Goal: Task Accomplishment & Management: Complete application form

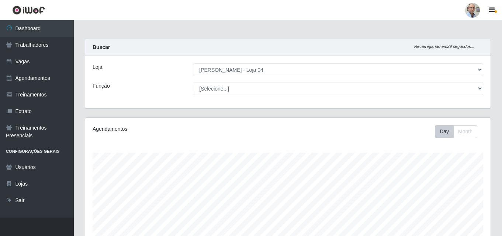
select select "251"
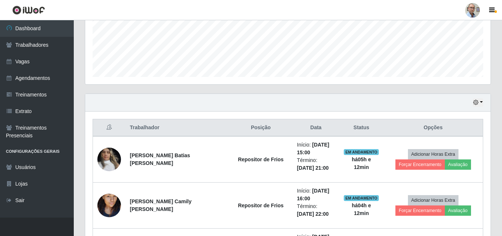
scroll to position [153, 405]
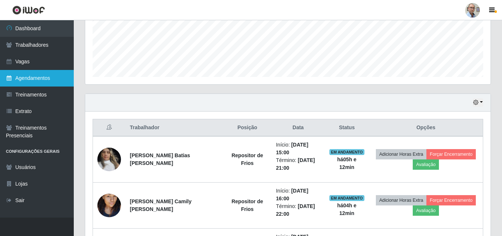
click at [41, 75] on link "Agendamentos" at bounding box center [37, 78] width 74 height 17
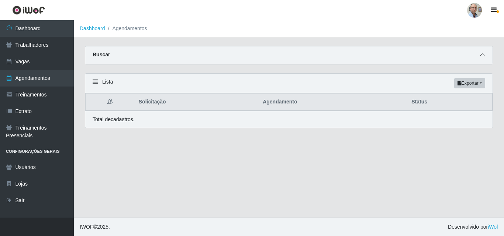
click at [481, 56] on icon at bounding box center [482, 54] width 5 height 5
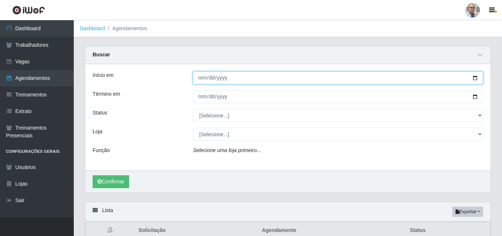
click at [446, 79] on input "Início em" at bounding box center [338, 78] width 290 height 13
click at [476, 82] on input "Início em" at bounding box center [338, 78] width 290 height 13
type input "[DATE]"
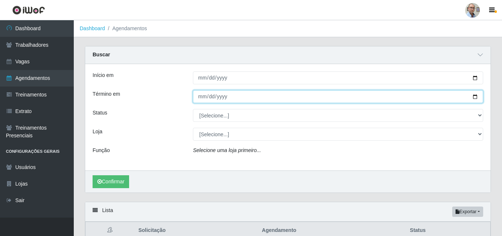
drag, startPoint x: 477, startPoint y: 95, endPoint x: 141, endPoint y: 183, distance: 347.2
click at [476, 95] on input "Término em" at bounding box center [338, 96] width 290 height 13
type input "[DATE]"
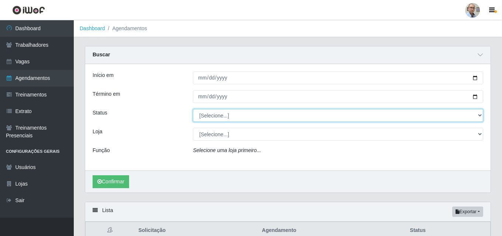
click at [277, 117] on select "[Selecione...] AGENDADO AGUARDANDO LIBERAR EM ANDAMENTO EM REVISÃO FINALIZADO C…" at bounding box center [338, 115] width 290 height 13
select select "FINALIZADO"
click at [193, 110] on select "[Selecione...] AGENDADO AGUARDANDO LIBERAR EM ANDAMENTO EM REVISÃO FINALIZADO C…" at bounding box center [338, 115] width 290 height 13
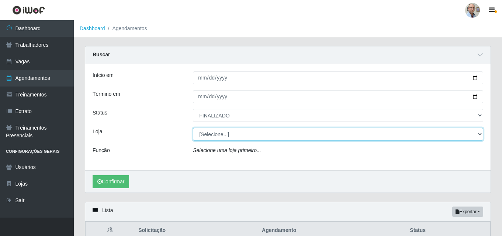
click at [214, 136] on select "[Selecione...] Mar Vermelho - Loja 04" at bounding box center [338, 134] width 290 height 13
select select "251"
click at [193, 128] on select "[Selecione...] Mar Vermelho - Loja 04" at bounding box center [338, 134] width 290 height 13
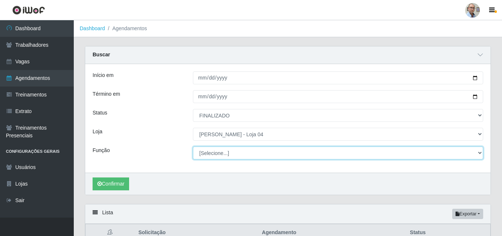
click at [224, 151] on select "[Selecione...] ASG ASG + ASG ++ Auxiliar de Depósito Auxiliar de Depósito + Aux…" at bounding box center [338, 153] width 290 height 13
select select "22"
click at [193, 147] on select "[Selecione...] ASG ASG + ASG ++ Auxiliar de Depósito Auxiliar de Depósito + Aux…" at bounding box center [338, 153] width 290 height 13
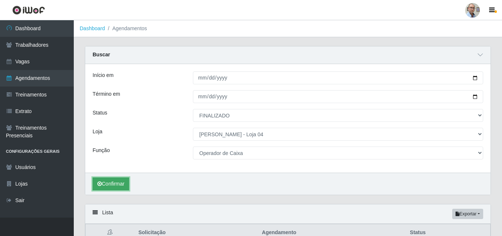
click at [122, 183] on button "Confirmar" at bounding box center [111, 184] width 37 height 13
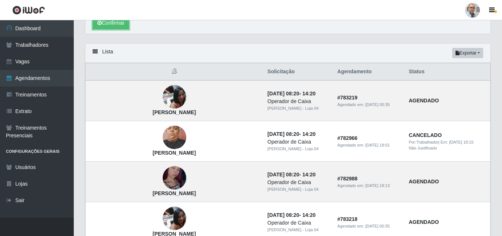
scroll to position [14, 0]
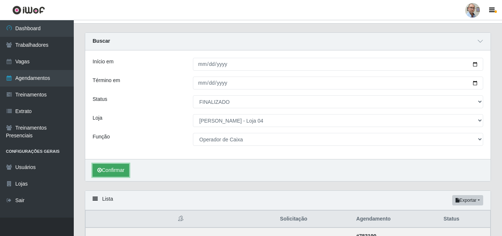
click at [118, 169] on button "Confirmar" at bounding box center [111, 170] width 37 height 13
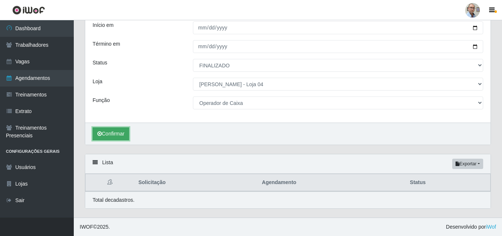
click at [122, 132] on button "Confirmar" at bounding box center [111, 134] width 37 height 13
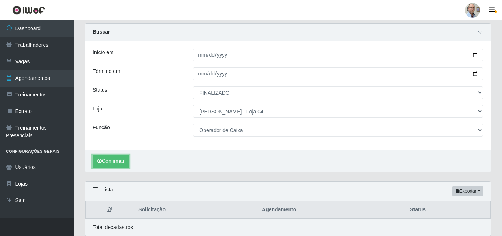
scroll to position [0, 0]
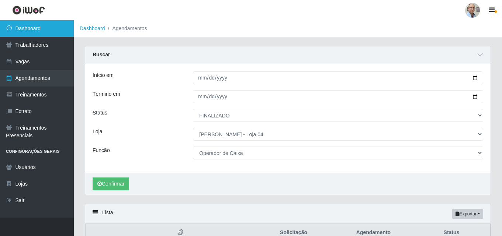
click at [51, 32] on link "Dashboard" at bounding box center [37, 28] width 74 height 17
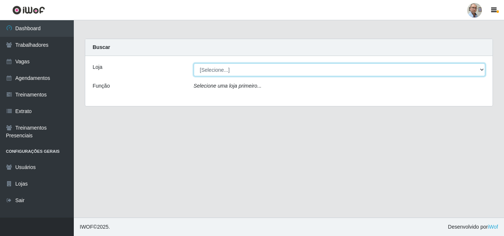
click at [213, 67] on select "[Selecione...] Mar Vermelho - Loja 04" at bounding box center [340, 69] width 292 height 13
select select "251"
click at [194, 63] on select "[Selecione...] Mar Vermelho - Loja 04" at bounding box center [340, 69] width 292 height 13
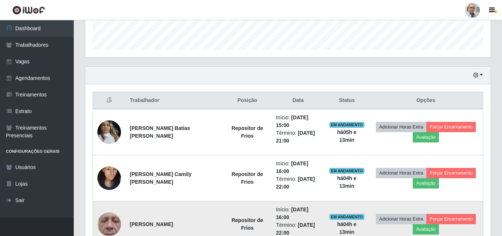
scroll to position [150, 0]
